Goal: Transaction & Acquisition: Purchase product/service

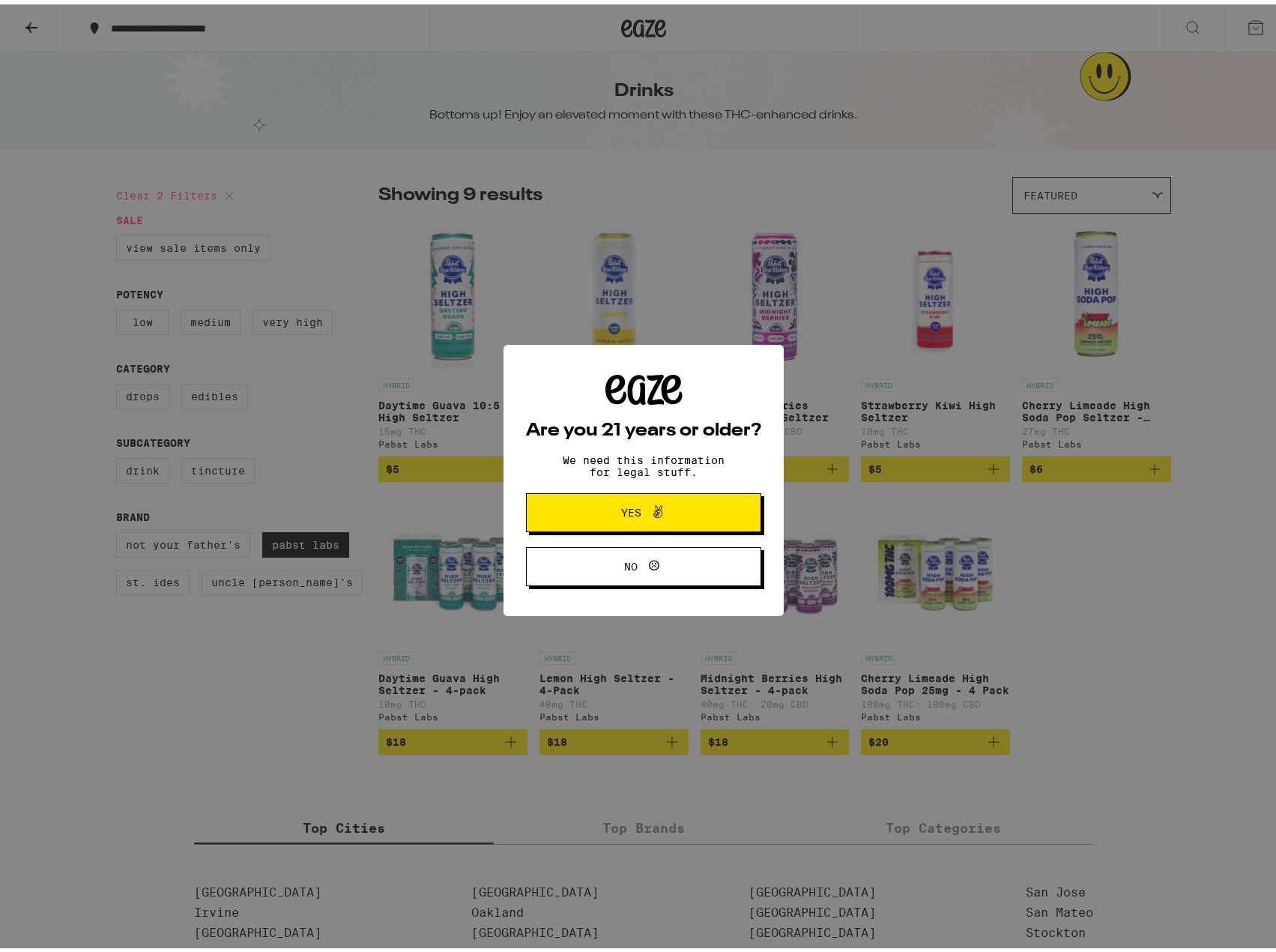
click at [682, 511] on span "Yes" at bounding box center [643, 508] width 114 height 19
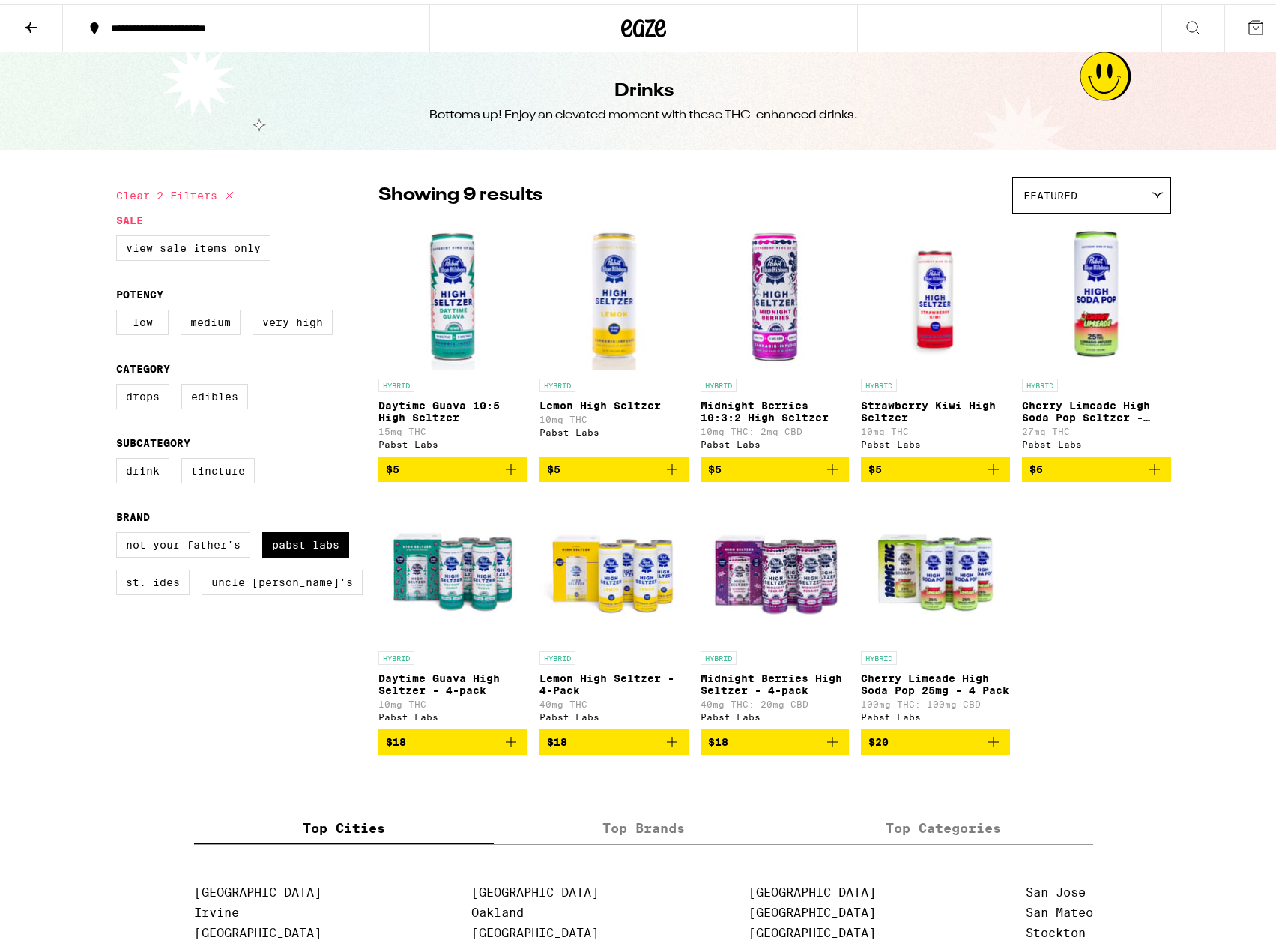
click at [458, 574] on img "Open page for Daytime Guava High Seltzer - 4-pack from Pabst Labs" at bounding box center [452, 565] width 149 height 150
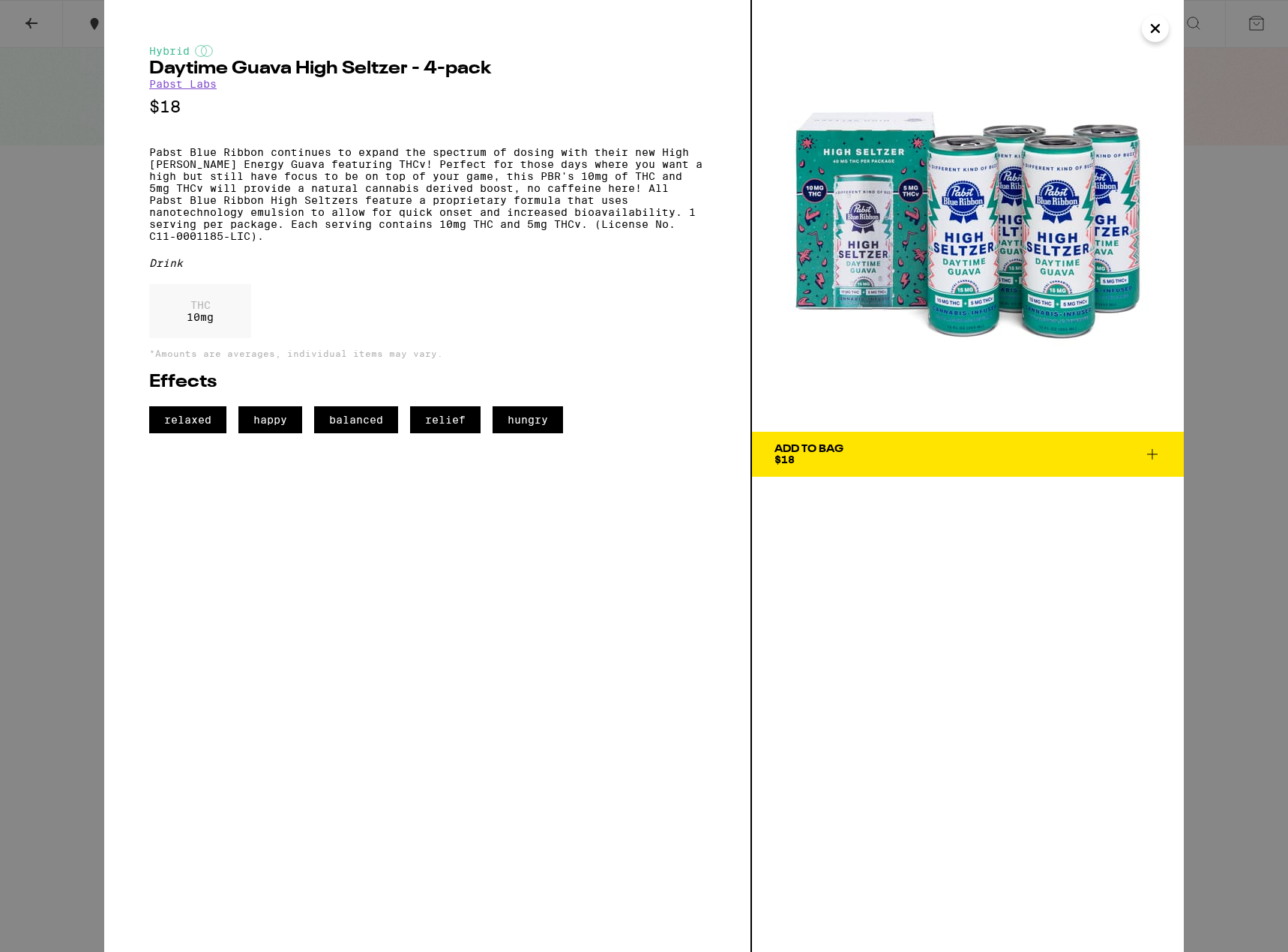
click at [100, 148] on div "Hybrid Daytime Guava High [PERSON_NAME] - 4-pack Pabst Labs $18 Pabst Blue Ribb…" at bounding box center [644, 476] width 1288 height 952
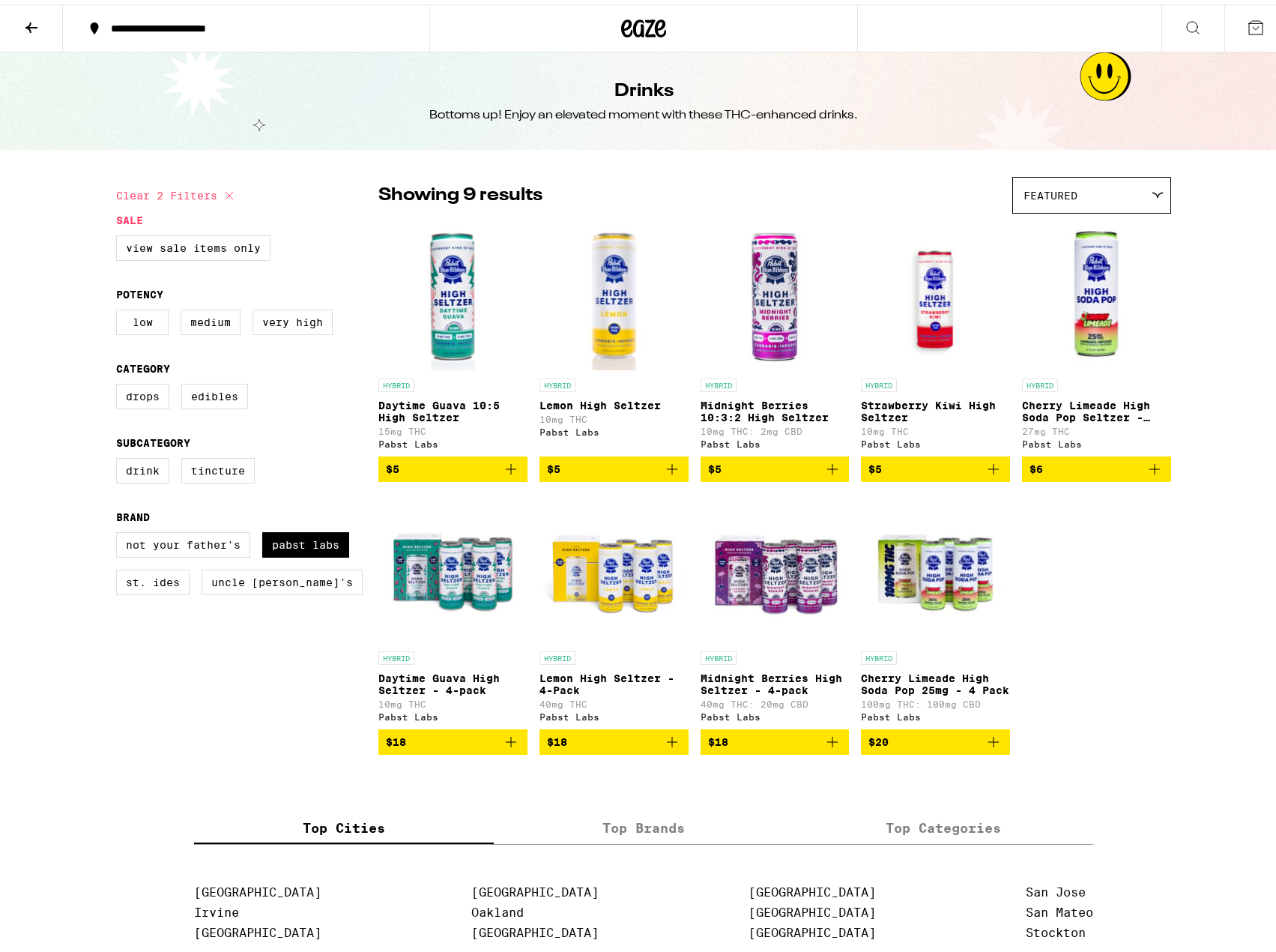
click at [971, 597] on img "Open page for Cherry Limeade High Soda Pop 25mg - 4 Pack from Pabst Labs" at bounding box center [935, 565] width 149 height 150
